Goal: Find specific page/section: Find specific page/section

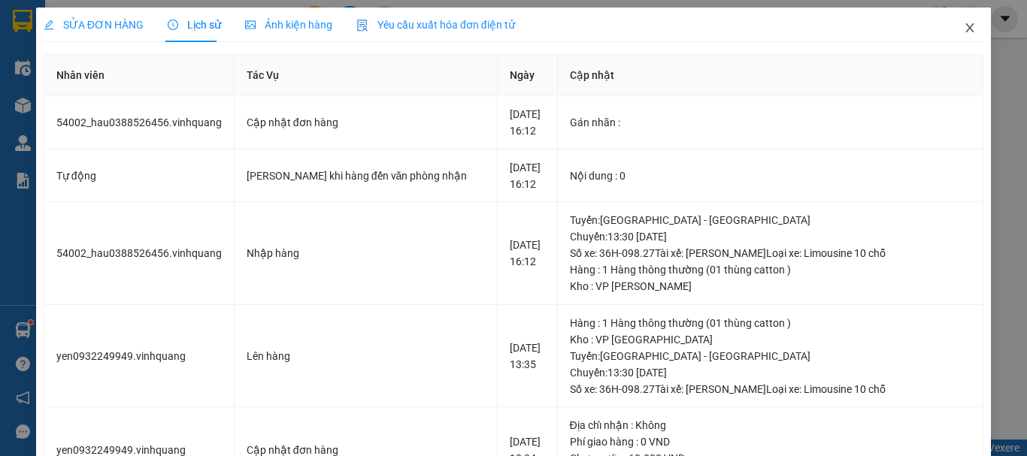
click at [964, 24] on icon "close" at bounding box center [970, 28] width 12 height 12
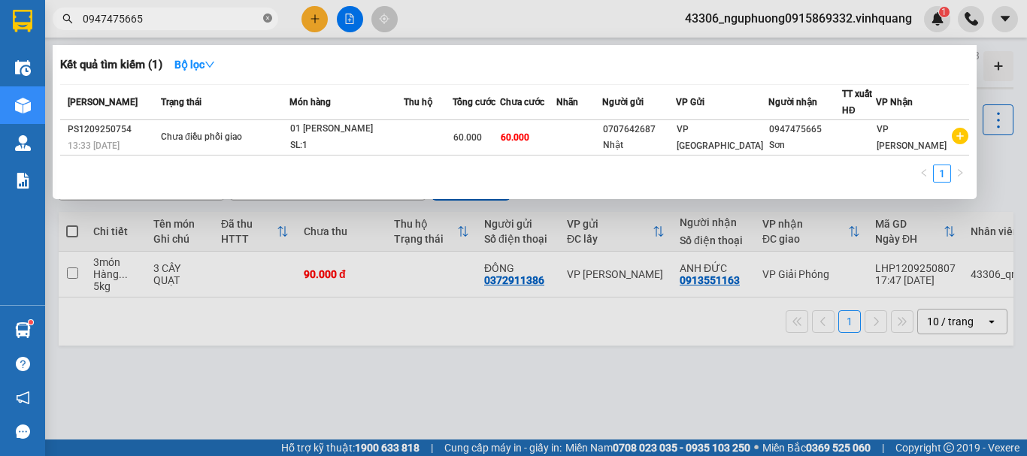
click at [269, 17] on icon "close-circle" at bounding box center [267, 18] width 9 height 9
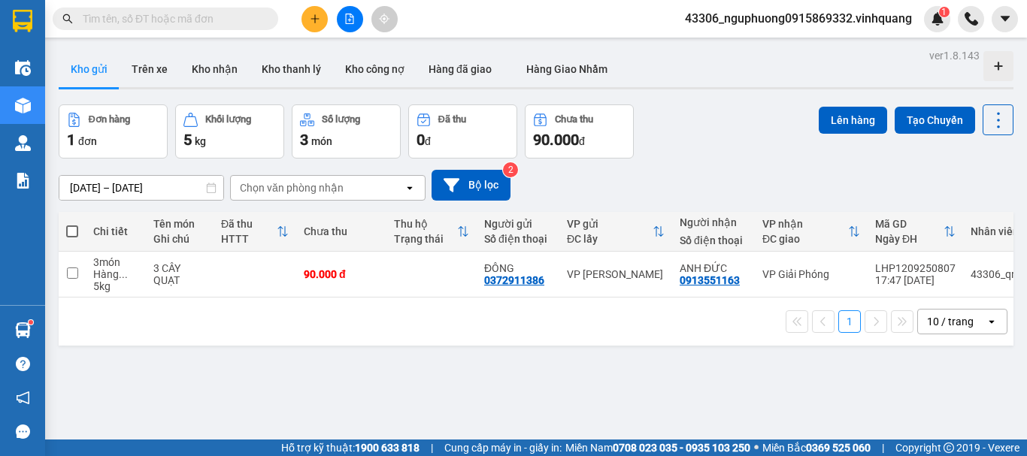
paste input "0819371234"
type input "08193712340819371234"
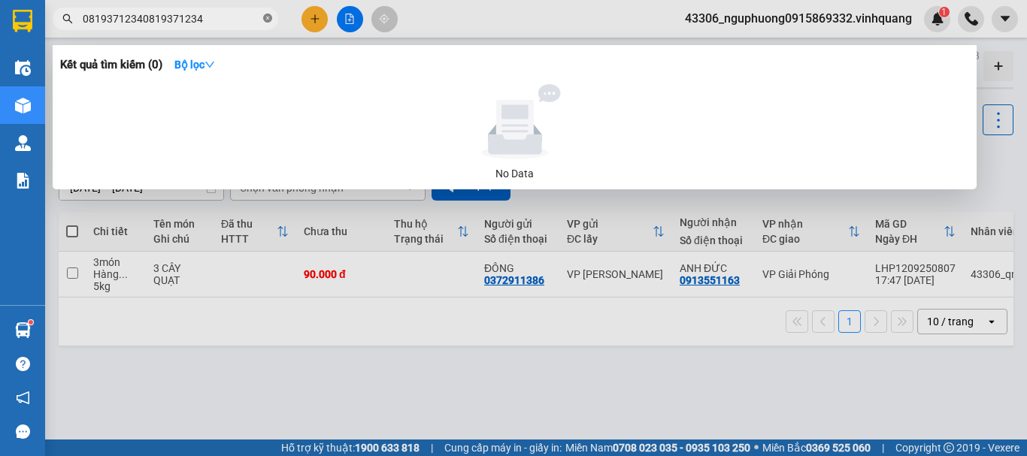
click at [264, 14] on icon "close-circle" at bounding box center [267, 18] width 9 height 9
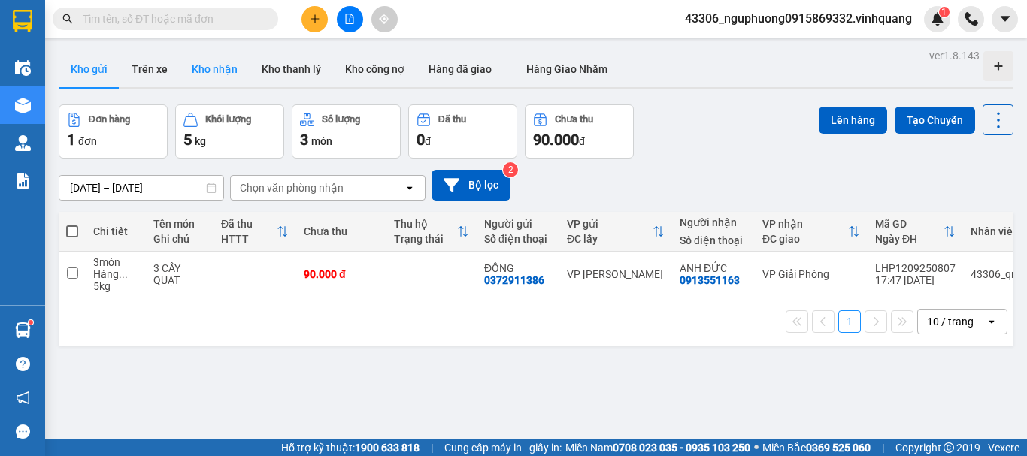
paste input "0819371234"
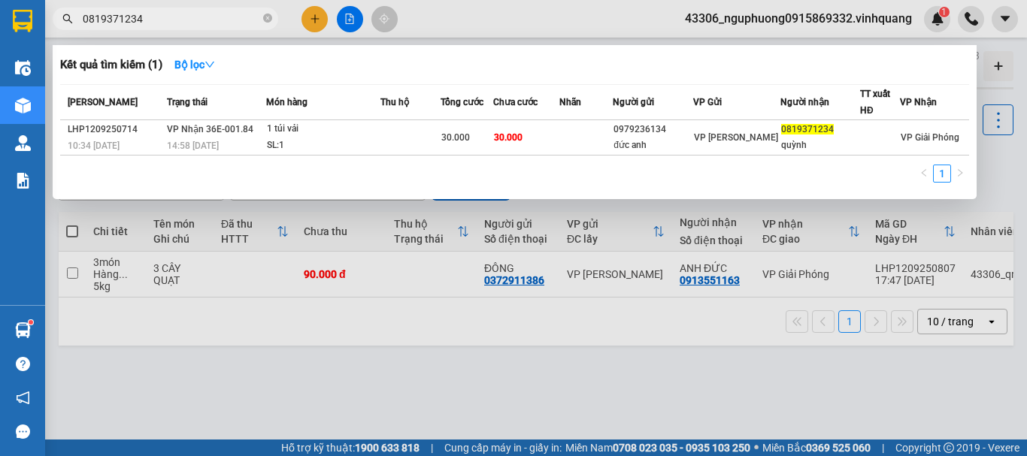
type input "0819371234"
